Goal: Task Accomplishment & Management: Use online tool/utility

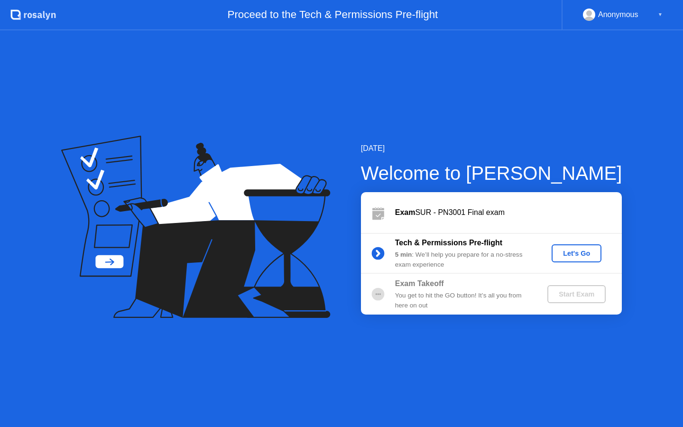
click at [571, 255] on div "Let's Go" at bounding box center [576, 253] width 42 height 8
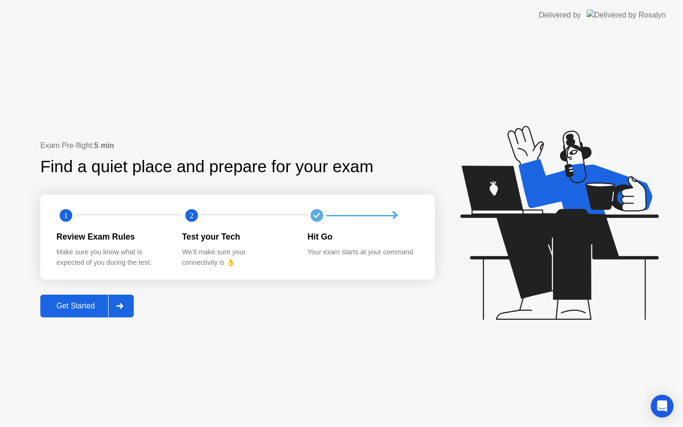
click at [62, 302] on div "Get Started" at bounding box center [75, 306] width 65 height 9
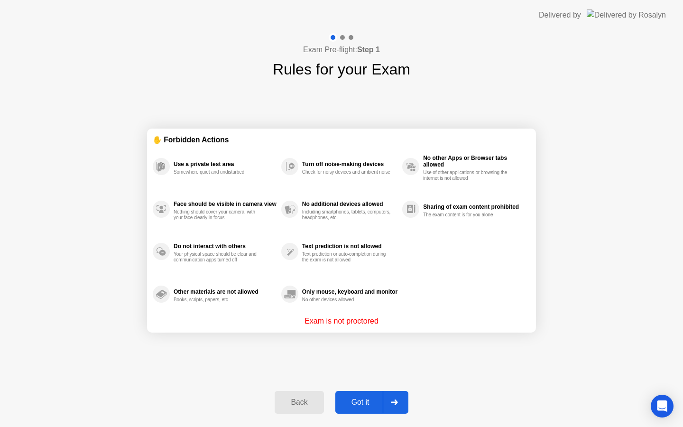
click at [362, 406] on div "Got it" at bounding box center [360, 402] width 45 height 9
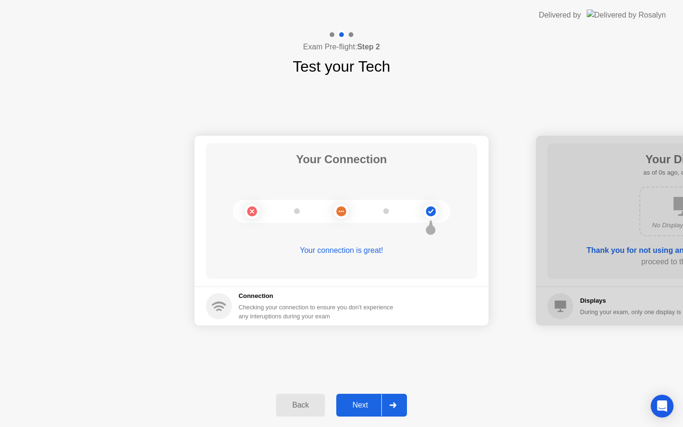
click at [362, 406] on div "Next" at bounding box center [360, 405] width 42 height 9
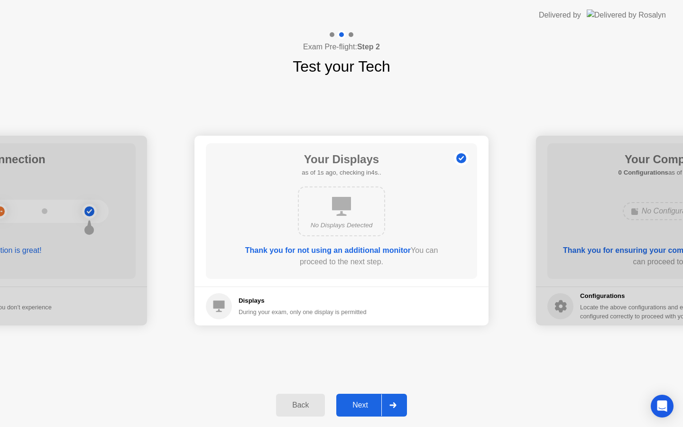
click at [362, 406] on div "Next" at bounding box center [360, 405] width 42 height 9
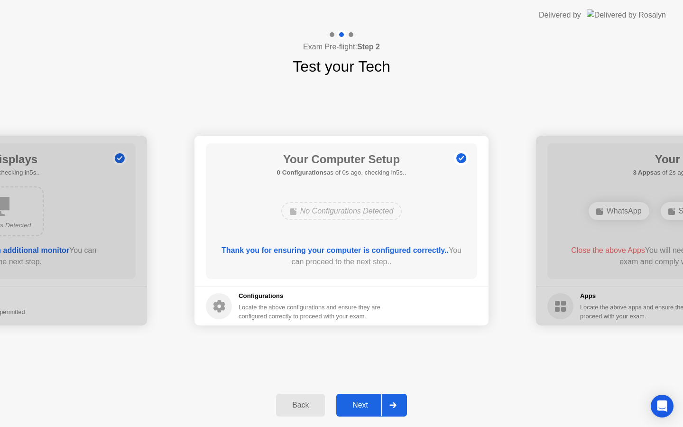
click at [362, 406] on div "Next" at bounding box center [360, 405] width 42 height 9
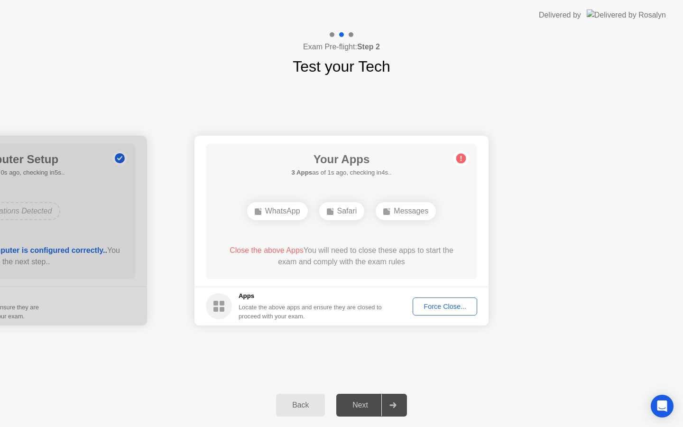
click at [421, 303] on div "Force Close..." at bounding box center [445, 306] width 58 height 8
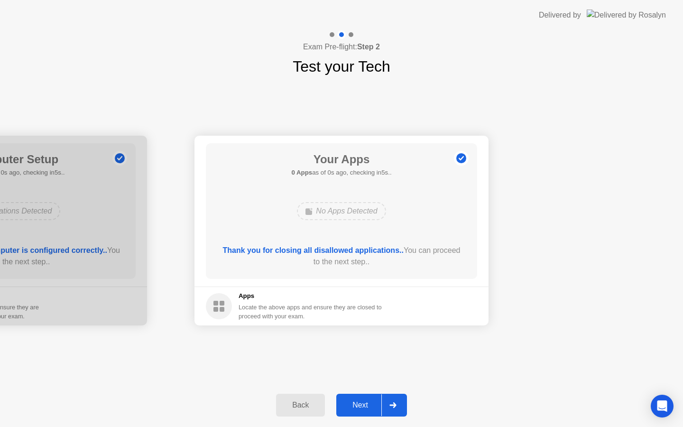
click at [361, 411] on button "Next" at bounding box center [371, 404] width 71 height 23
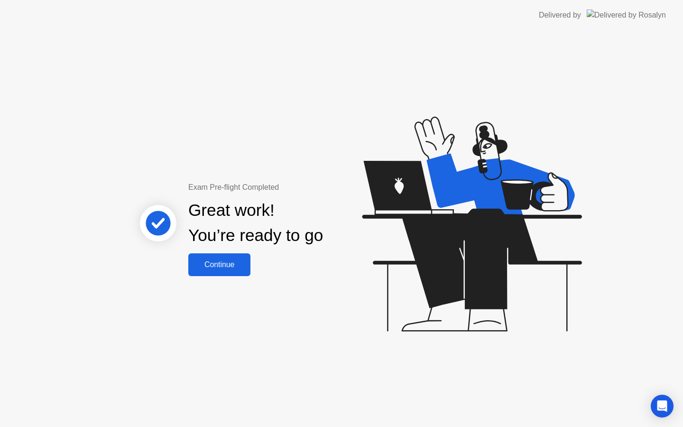
click at [228, 285] on div "Exam Pre-flight Completed Great work! You’re ready to go Continue" at bounding box center [341, 228] width 683 height 396
click at [223, 257] on button "Continue" at bounding box center [219, 264] width 62 height 23
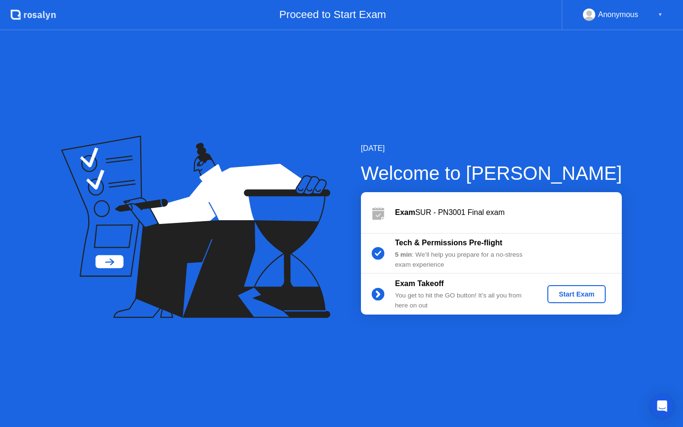
click at [574, 296] on div "Start Exam" at bounding box center [576, 294] width 51 height 8
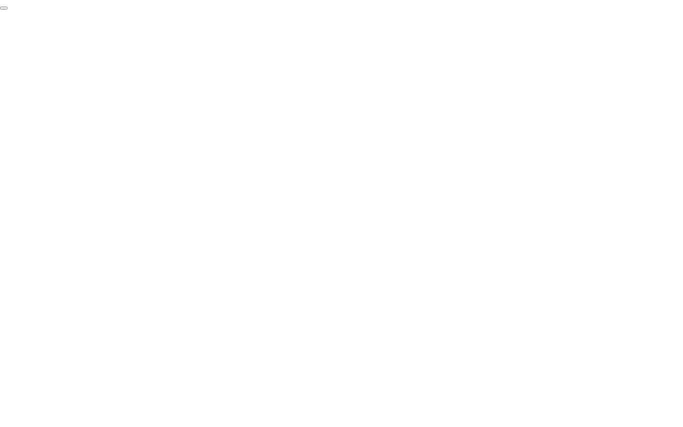
click div "End Proctoring Session"
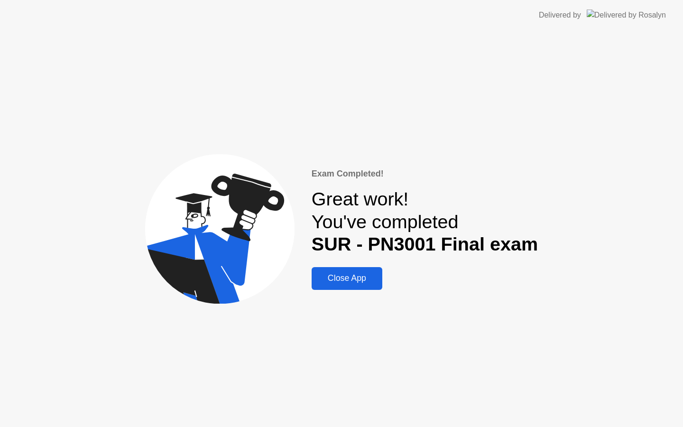
click at [370, 273] on div "Close App" at bounding box center [346, 278] width 65 height 10
